Goal: Task Accomplishment & Management: Manage account settings

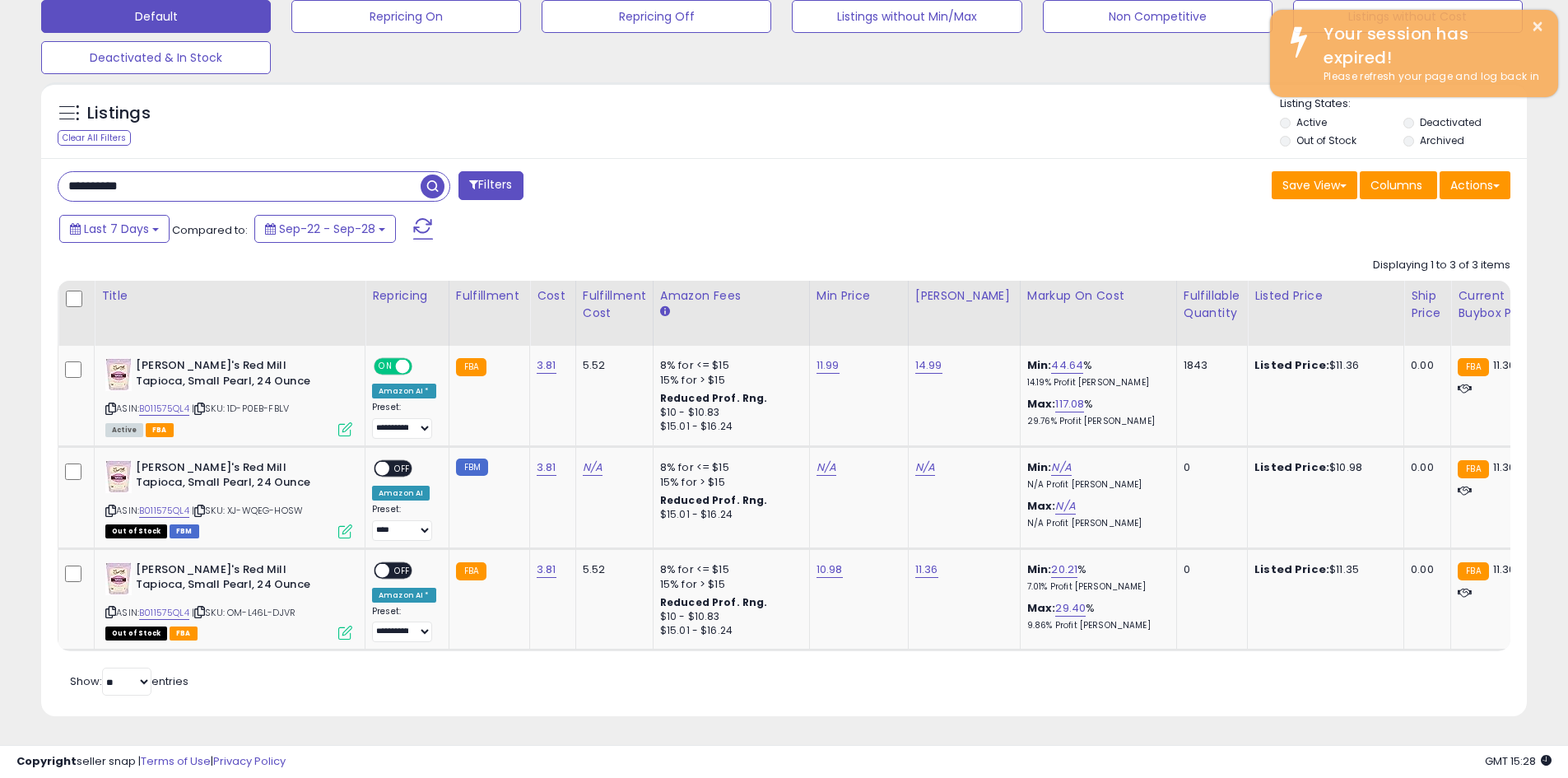
scroll to position [337, 861]
